Goal: Download file/media

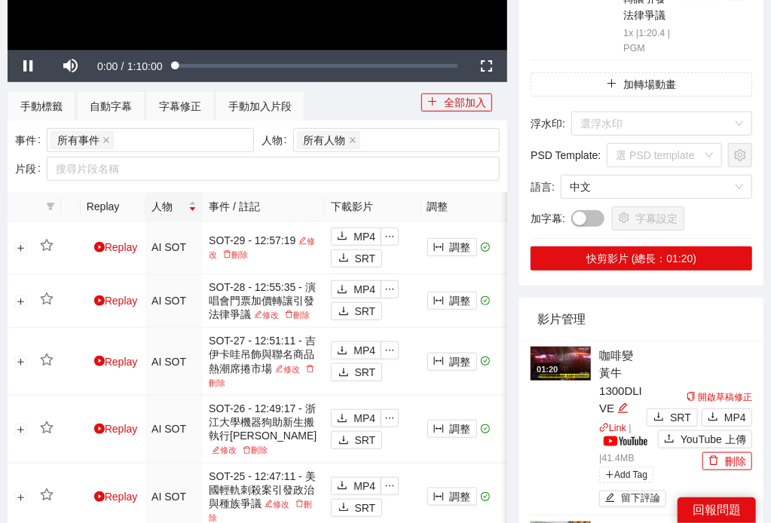
scroll to position [81, 0]
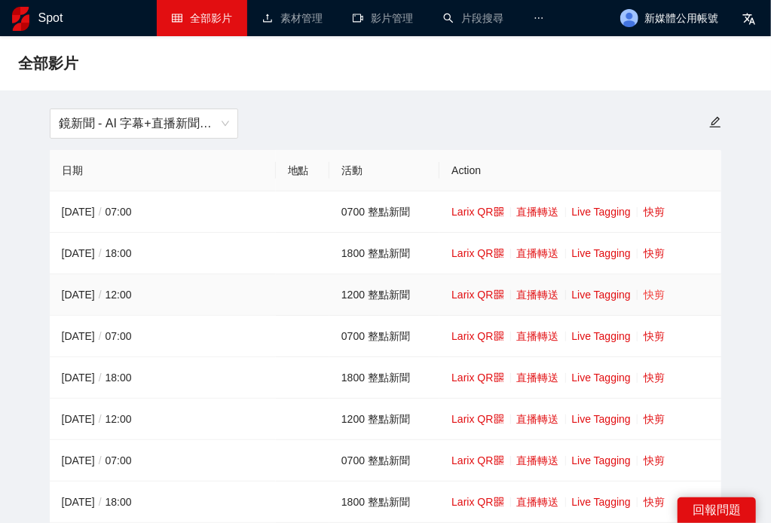
click at [657, 300] on link "快剪" at bounding box center [653, 295] width 21 height 12
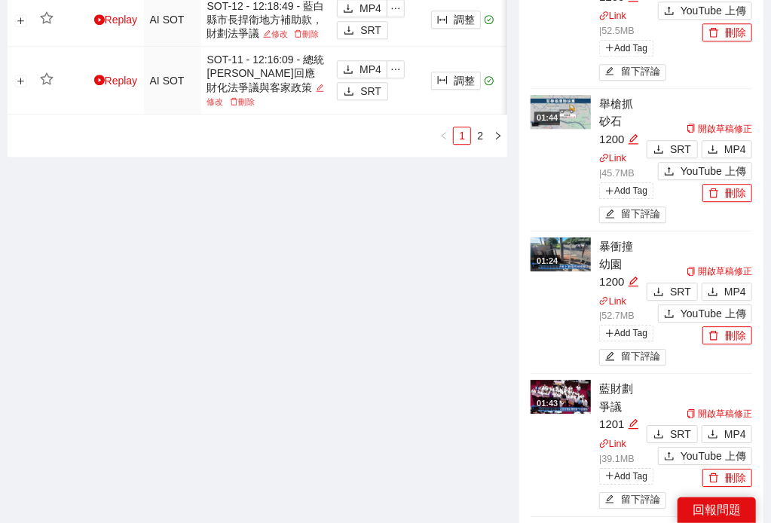
scroll to position [1743, 0]
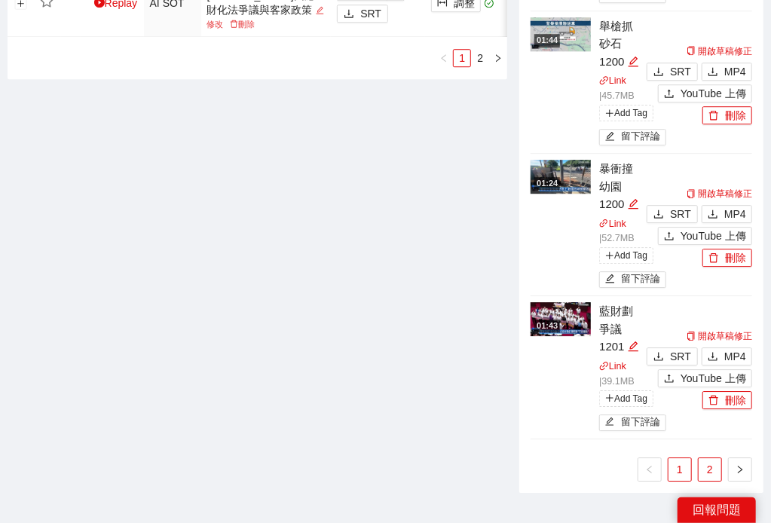
click at [716, 458] on link "2" at bounding box center [709, 469] width 23 height 23
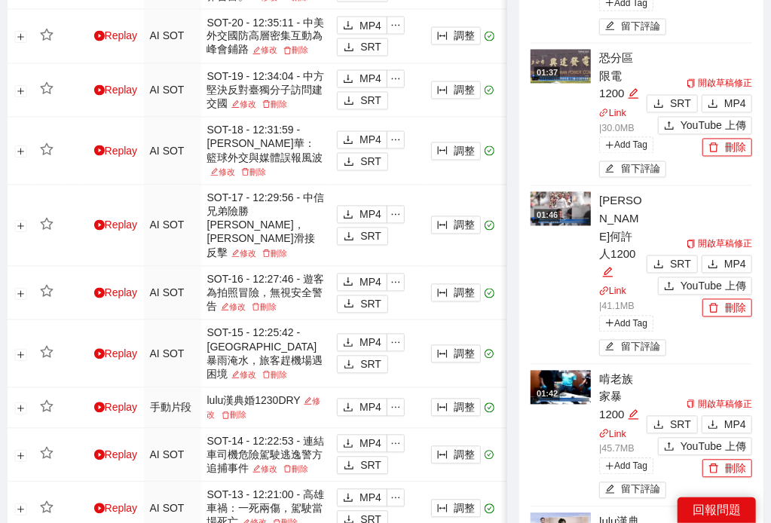
scroll to position [1064, 0]
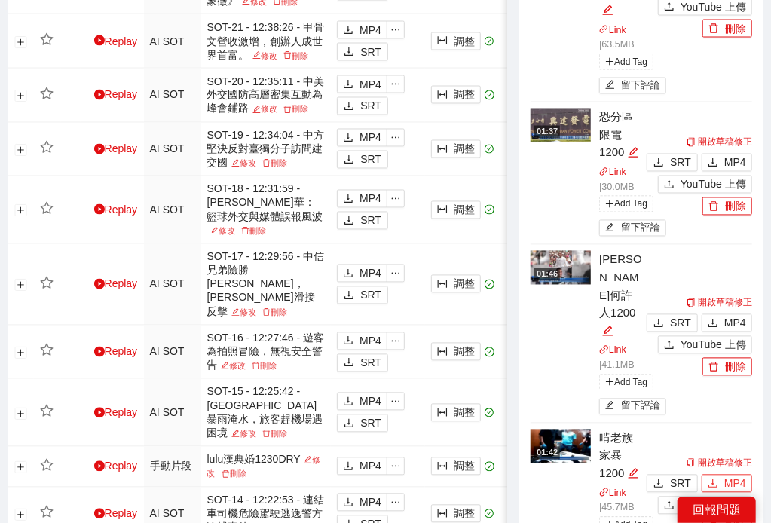
click at [723, 475] on button "MP4" at bounding box center [726, 484] width 50 height 18
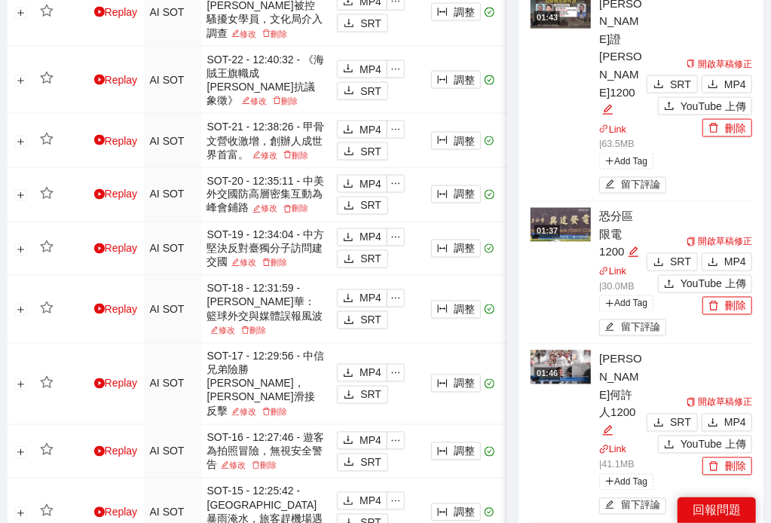
scroll to position [924, 0]
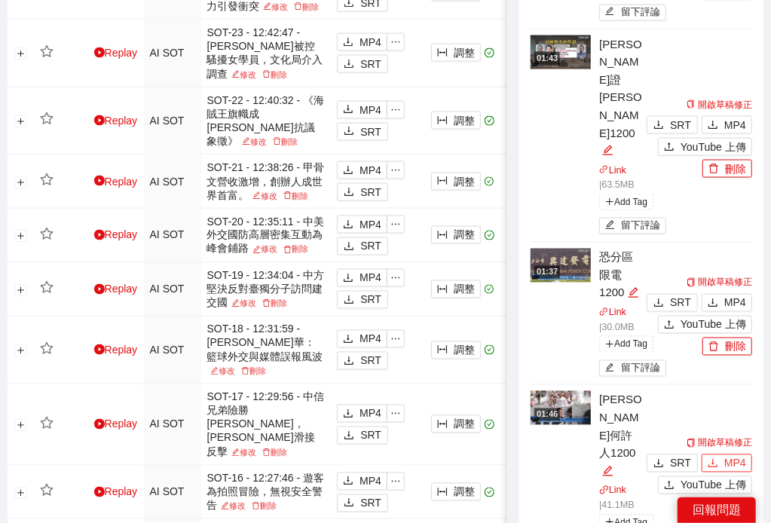
click at [726, 455] on span "MP4" at bounding box center [735, 463] width 22 height 17
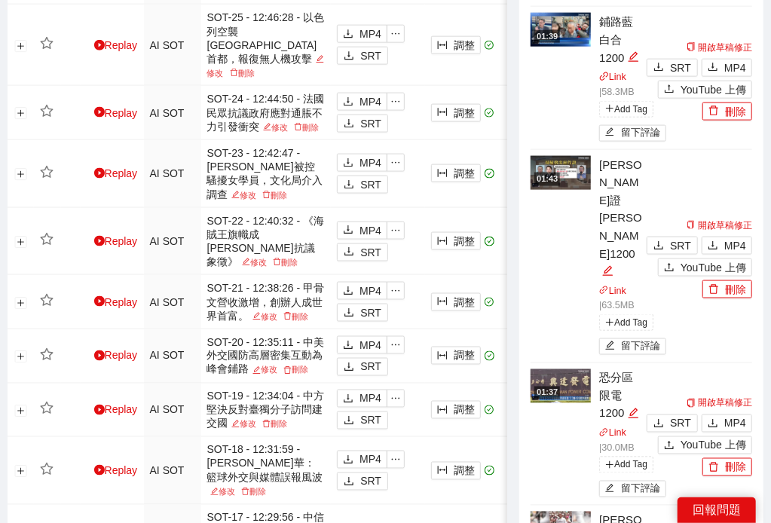
scroll to position [714, 0]
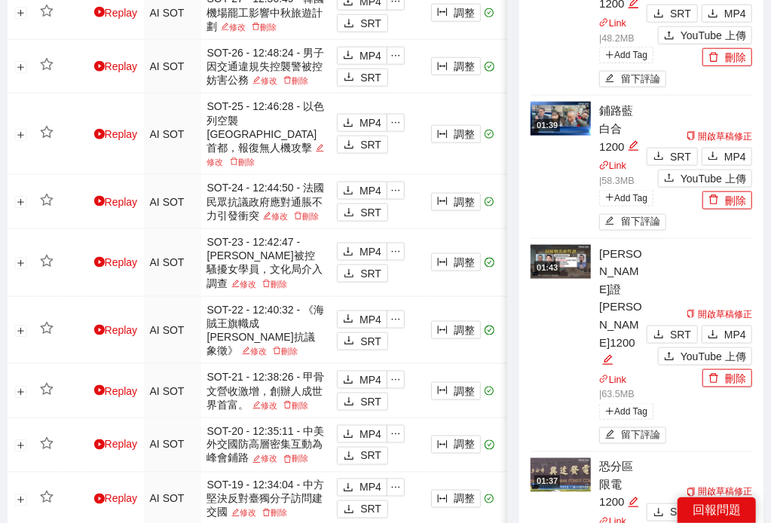
click at [723, 503] on button "MP4" at bounding box center [726, 512] width 50 height 18
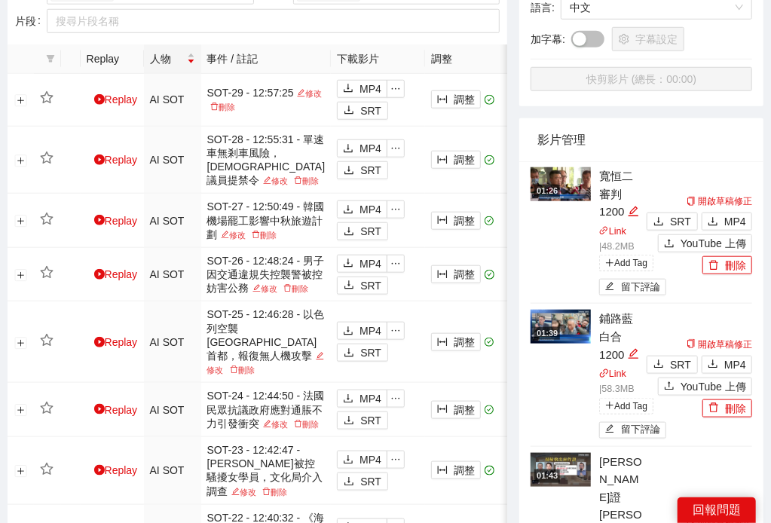
scroll to position [506, 0]
